Goal: Information Seeking & Learning: Learn about a topic

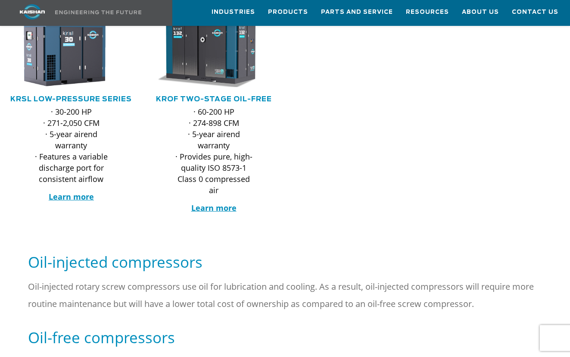
scroll to position [345, 0]
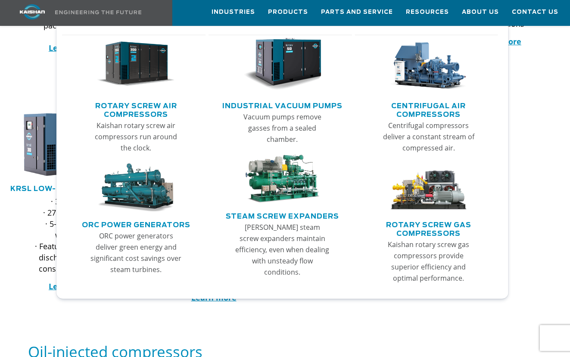
click at [146, 70] on img "Main menu" at bounding box center [136, 64] width 78 height 53
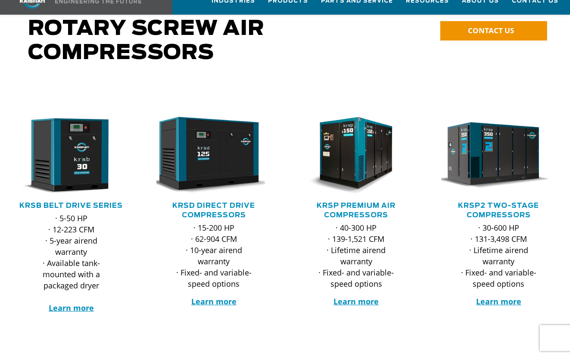
scroll to position [86, 0]
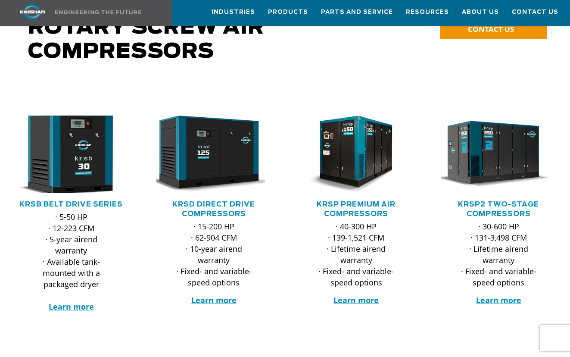
click at [64, 155] on img at bounding box center [65, 154] width 127 height 85
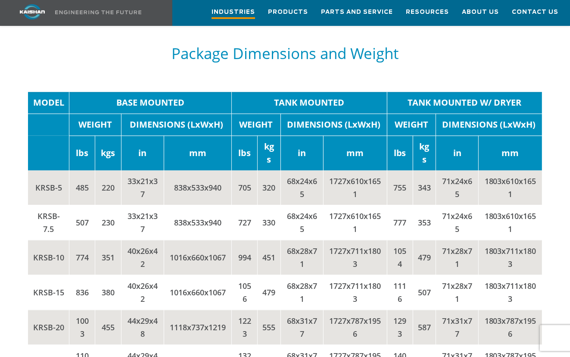
scroll to position [1552, 0]
